Goal: Task Accomplishment & Management: Complete application form

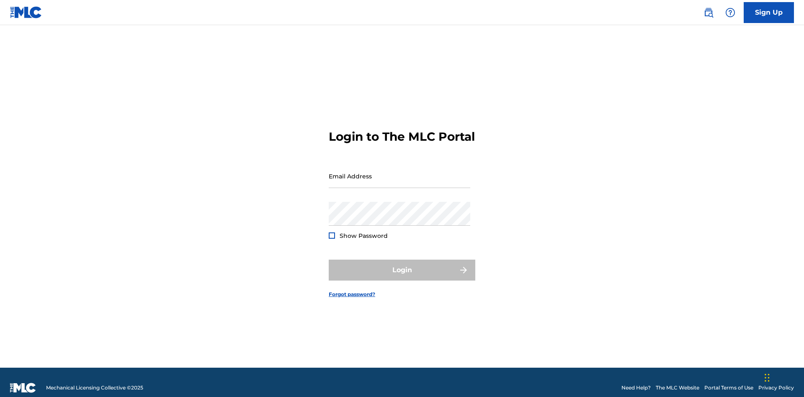
scroll to position [11, 0]
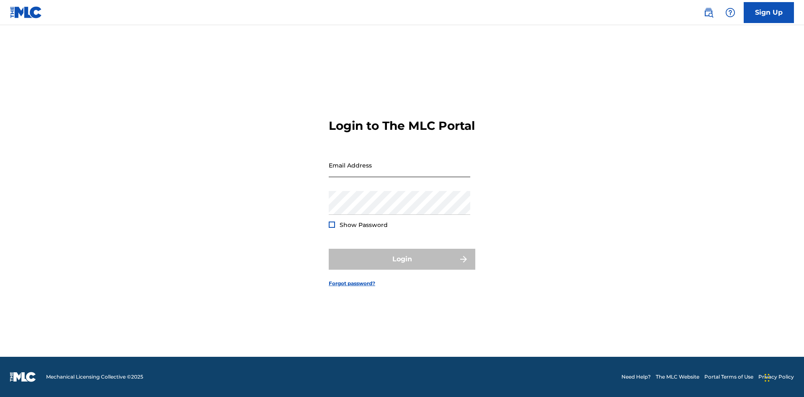
click at [400, 172] on input "Email Address" at bounding box center [400, 165] width 142 height 24
type input "[EMAIL_ADDRESS][DOMAIN_NAME]"
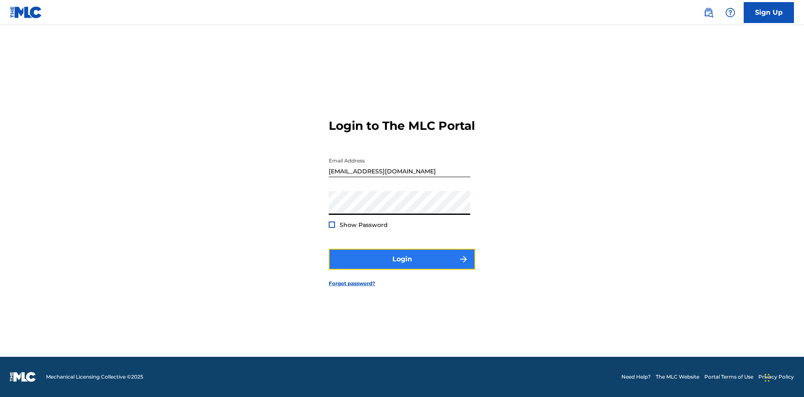
click at [402, 266] on button "Login" at bounding box center [402, 259] width 147 height 21
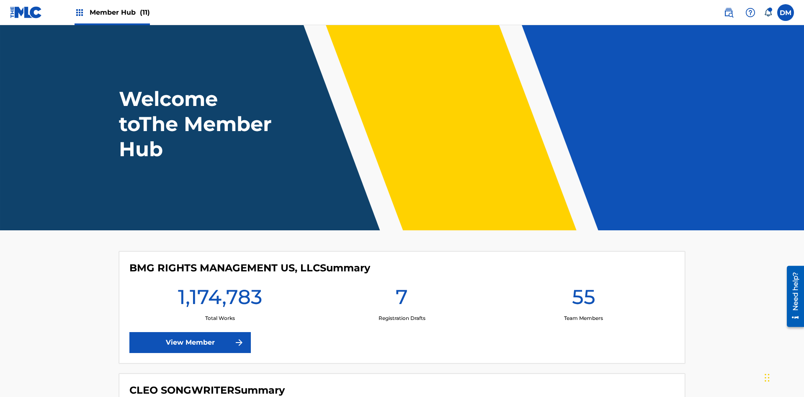
click at [119, 12] on span "Member Hub (11)" at bounding box center [120, 13] width 60 height 10
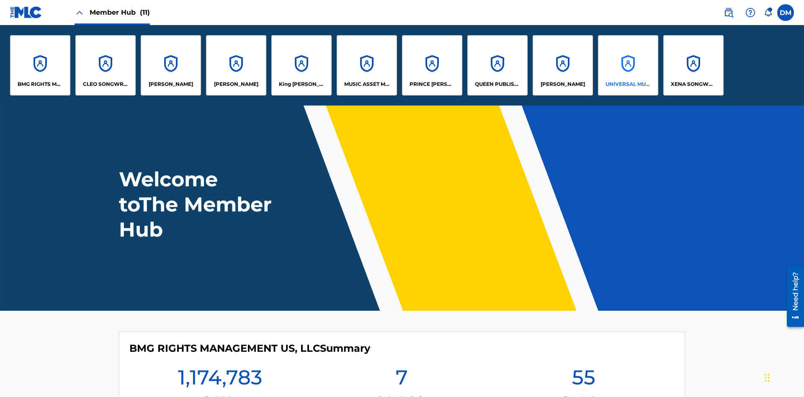
click at [628, 84] on p "UNIVERSAL MUSIC PUB GROUP" at bounding box center [629, 84] width 46 height 8
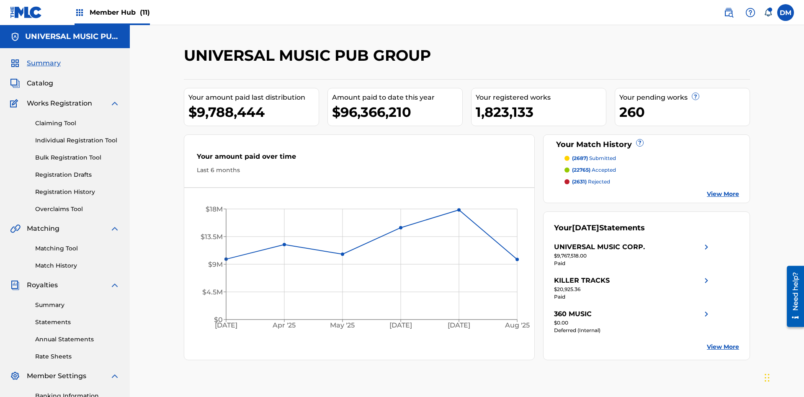
scroll to position [86, 0]
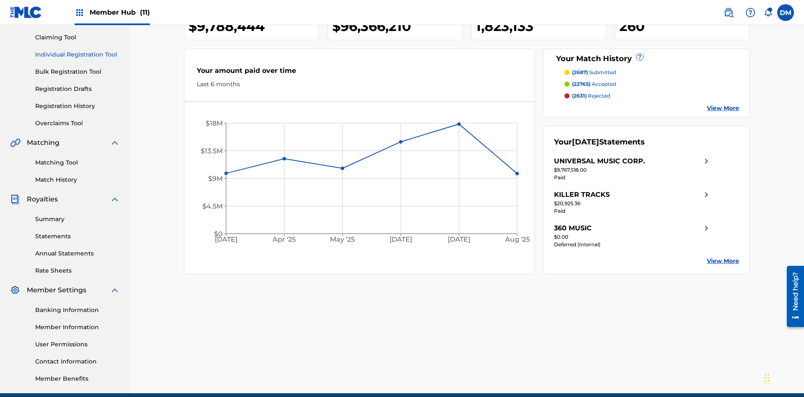
click at [77, 54] on link "Individual Registration Tool" at bounding box center [77, 54] width 85 height 9
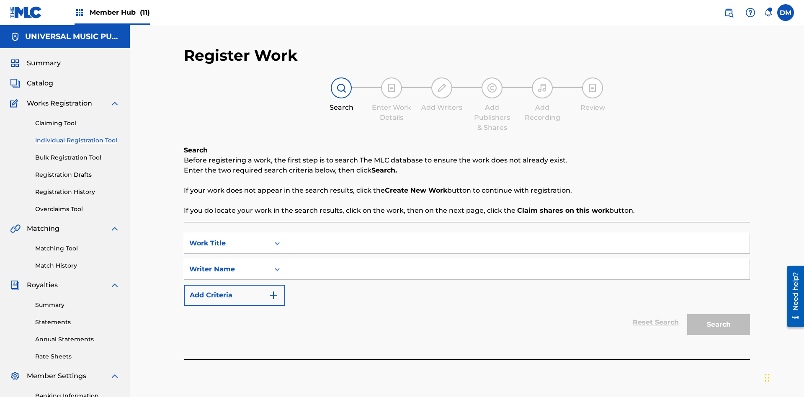
scroll to position [122, 0]
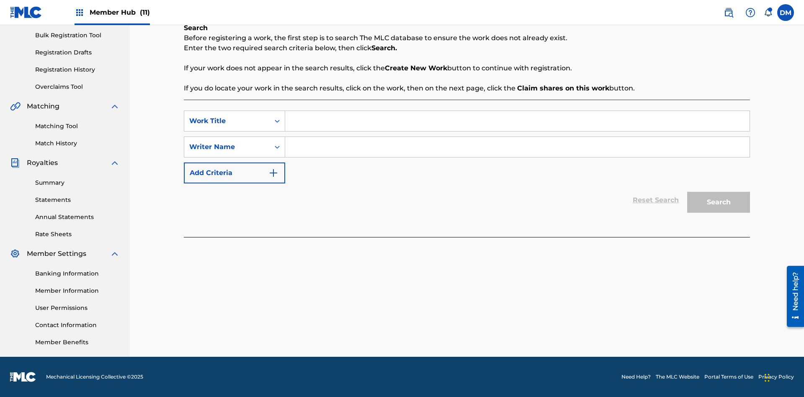
click at [517, 121] on input "Search Form" at bounding box center [517, 121] width 465 height 20
type input "Save at Work Details Page Prior to Adding Work Details"
click at [517, 147] on input "Search Form" at bounding box center [517, 147] width 465 height 20
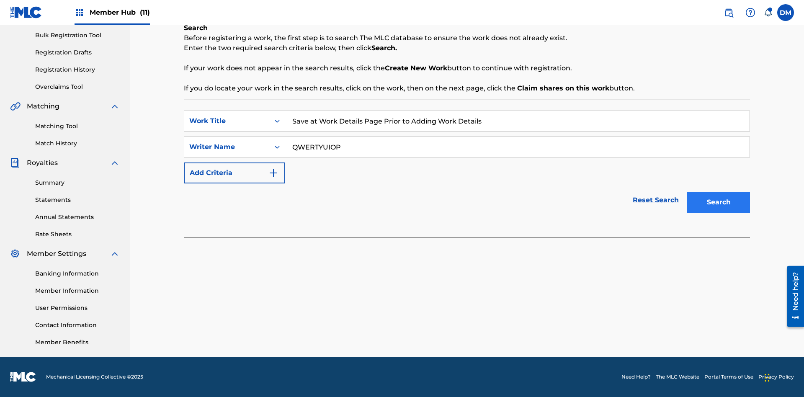
type input "QWERTYUIOP"
click at [719, 202] on button "Search" at bounding box center [718, 202] width 63 height 21
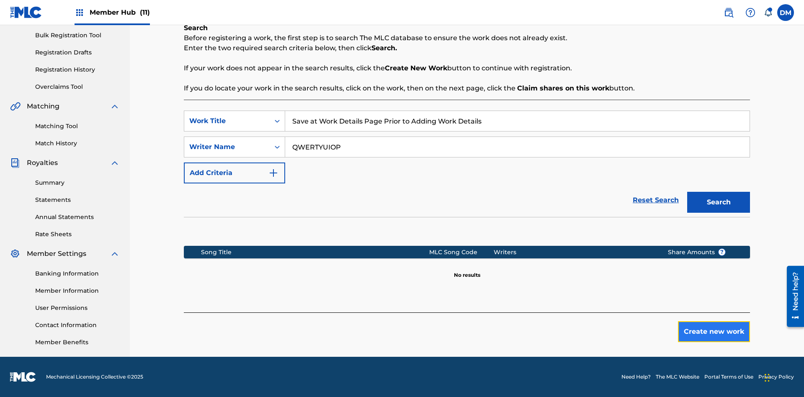
click at [714, 332] on button "Create new work" at bounding box center [714, 331] width 72 height 21
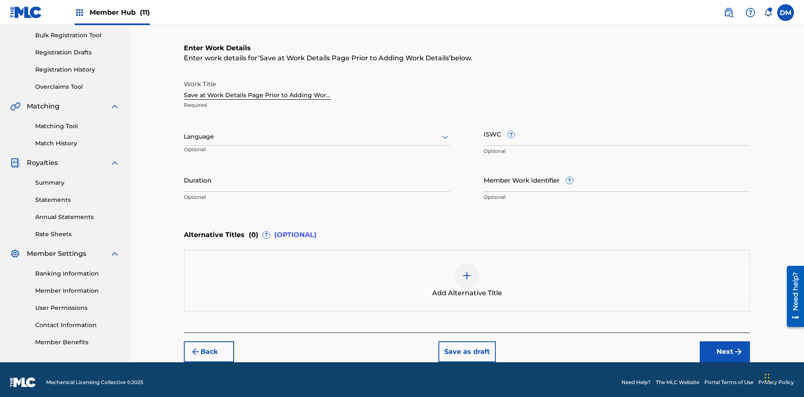
scroll to position [128, 0]
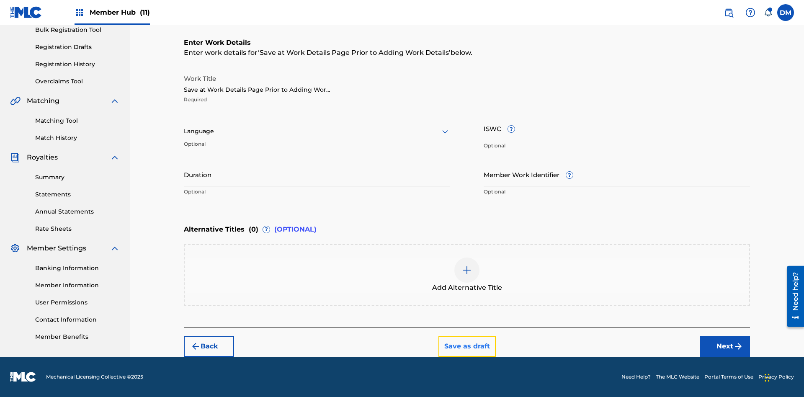
click at [467, 346] on button "Save as draft" at bounding box center [467, 346] width 57 height 21
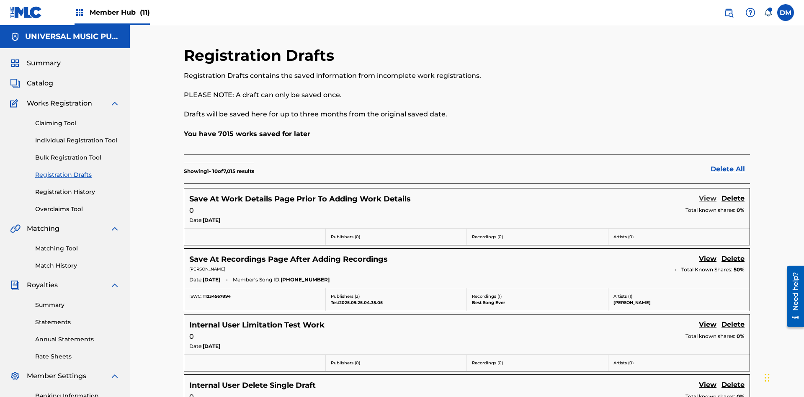
click at [708, 194] on link "View" at bounding box center [708, 199] width 18 height 11
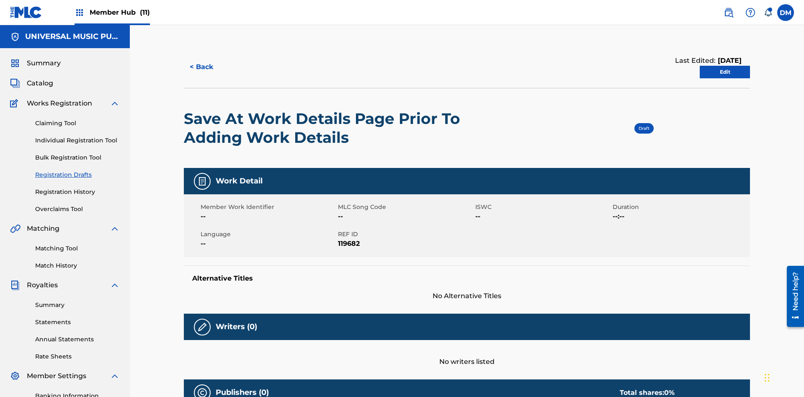
scroll to position [15, 0]
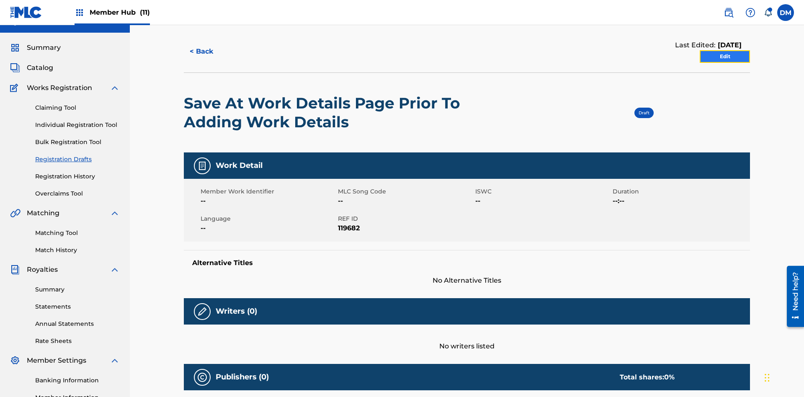
click at [725, 57] on link "Edit" at bounding box center [725, 56] width 50 height 13
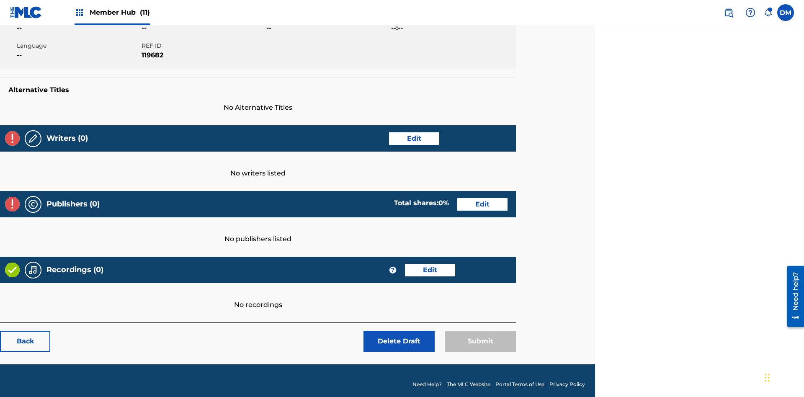
scroll to position [132, 209]
